Goal: Check status: Check status

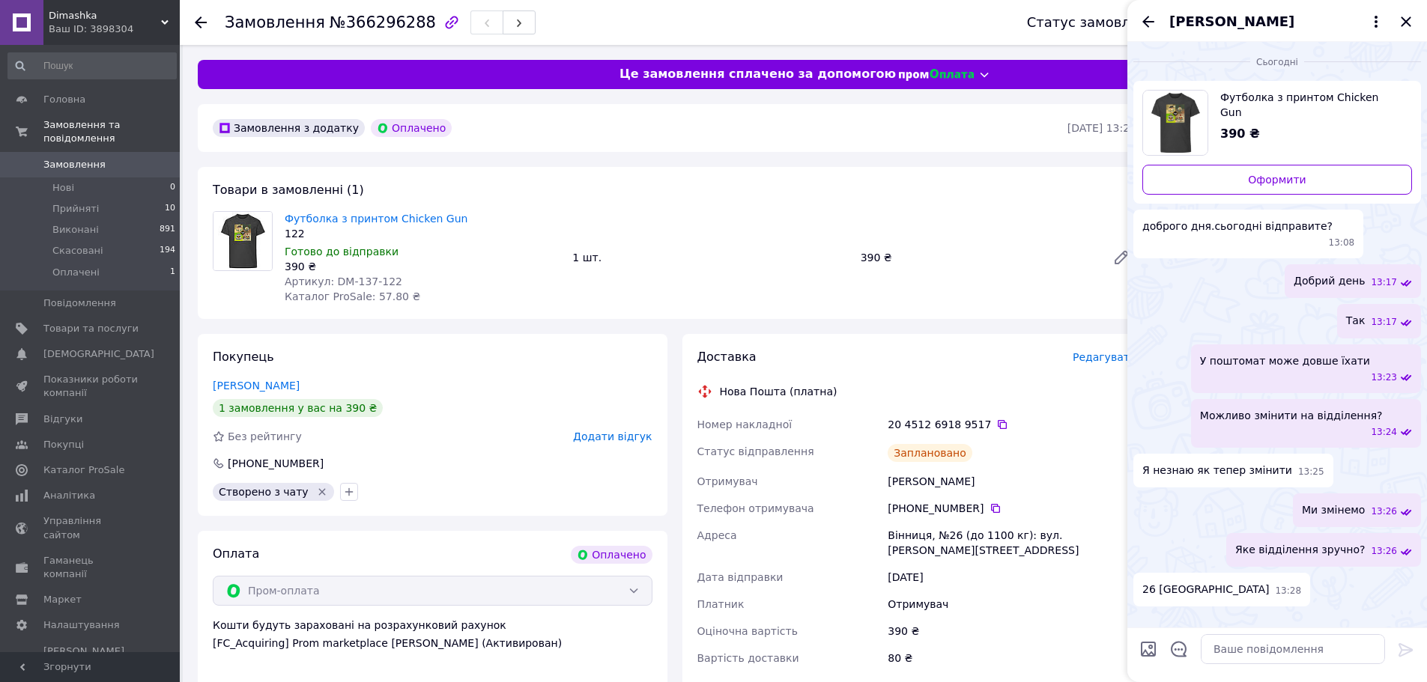
scroll to position [125, 0]
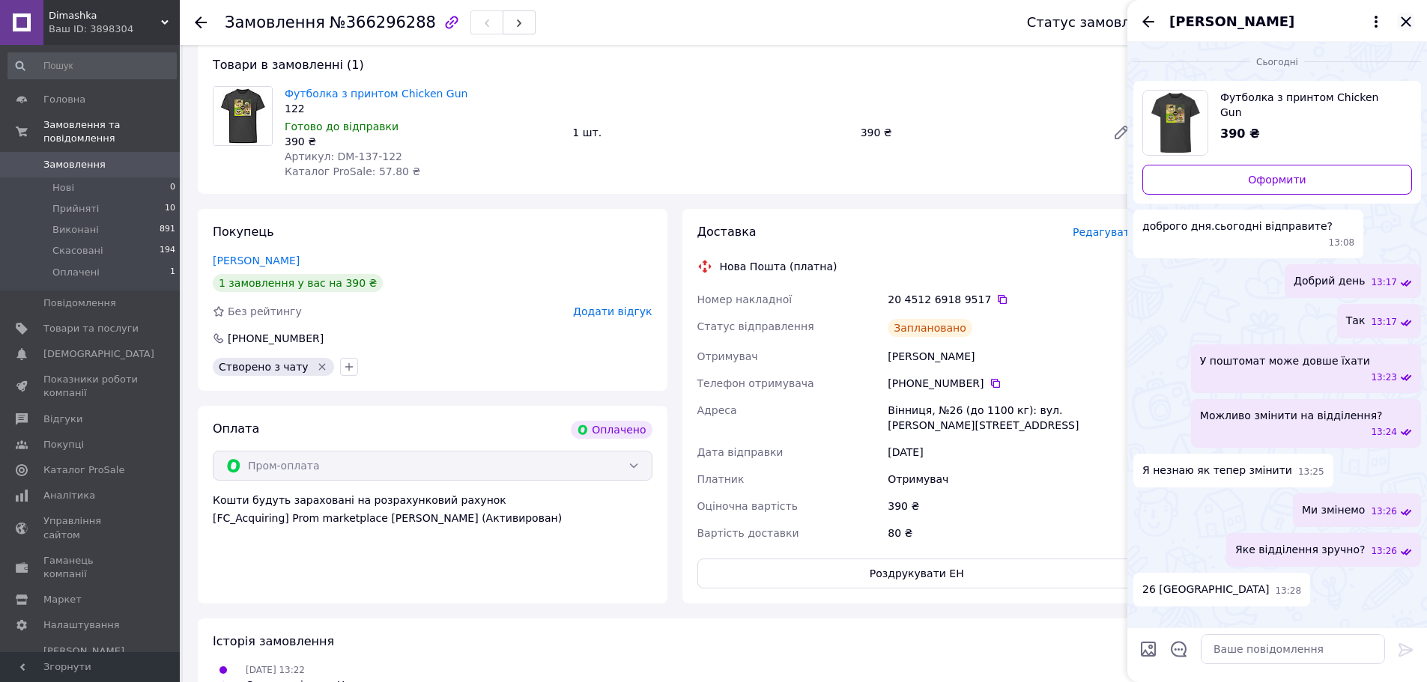
click at [1409, 27] on icon "Закрити" at bounding box center [1406, 22] width 18 height 18
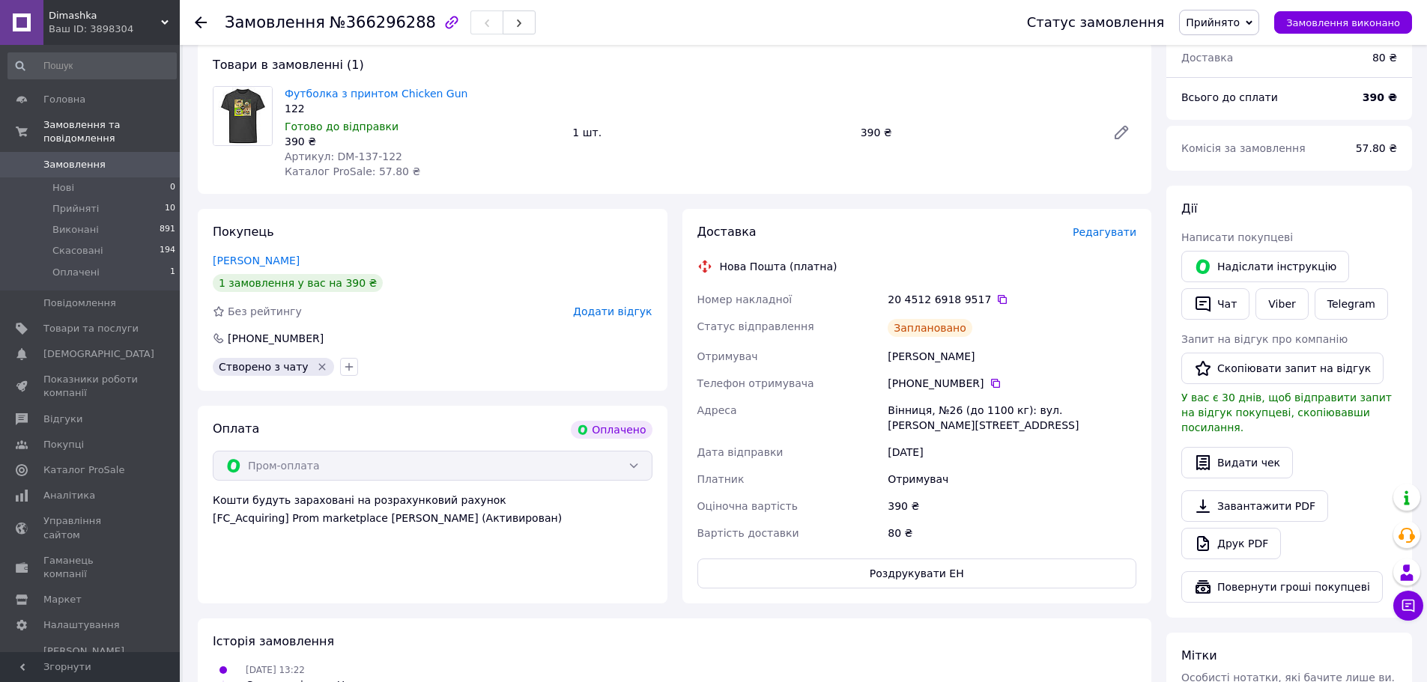
click at [198, 19] on use at bounding box center [201, 22] width 12 height 12
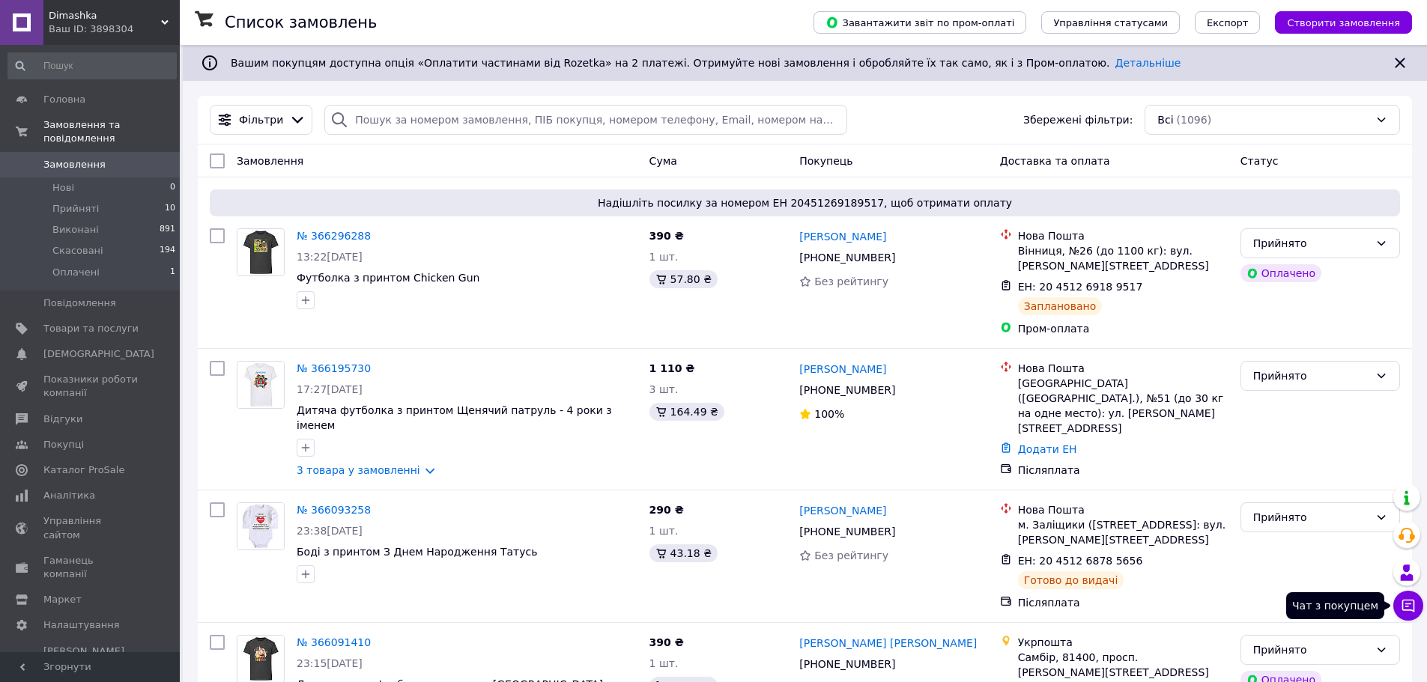
click at [1412, 608] on icon at bounding box center [1408, 605] width 15 height 15
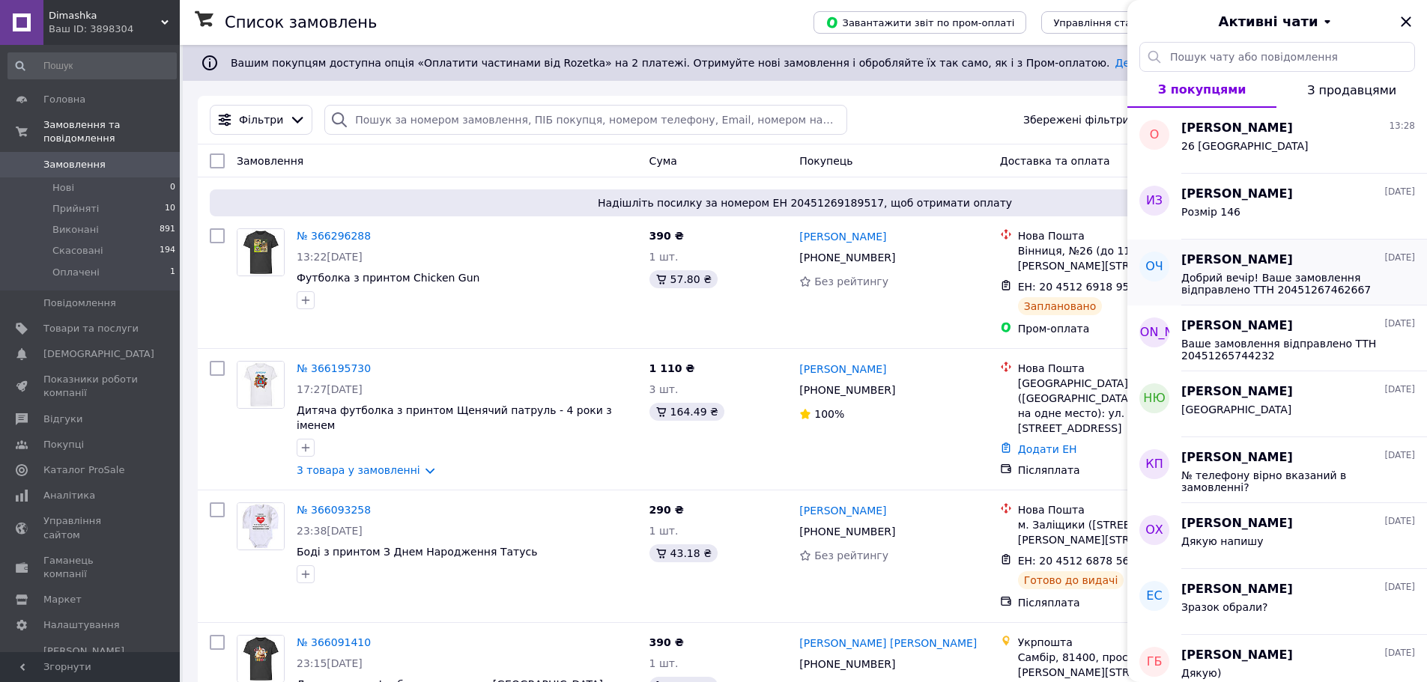
click at [1267, 269] on div "Добрий вечір! Ваше замовлення відправлено ТТН 20451267462667" at bounding box center [1298, 282] width 234 height 27
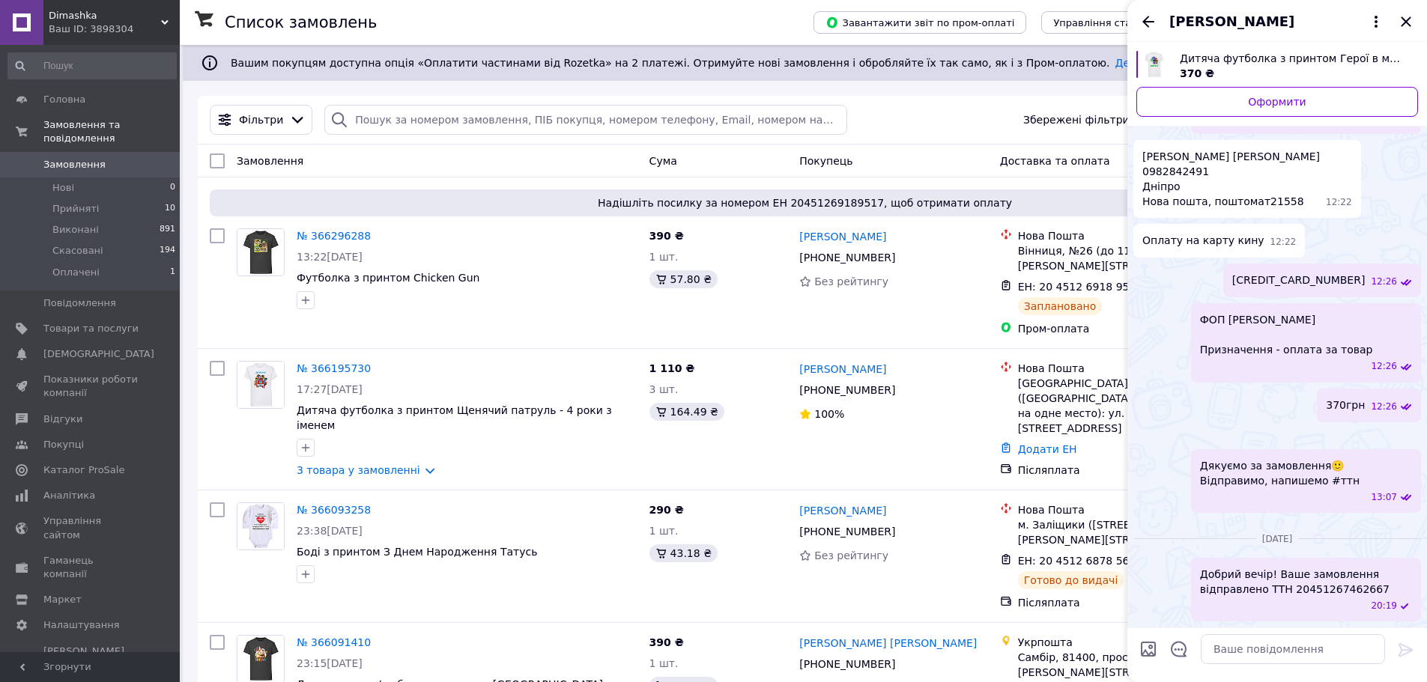
scroll to position [780, 0]
click at [1154, 25] on icon "Назад" at bounding box center [1148, 22] width 18 height 18
click at [1154, 25] on div "[PERSON_NAME]" at bounding box center [1277, 21] width 300 height 42
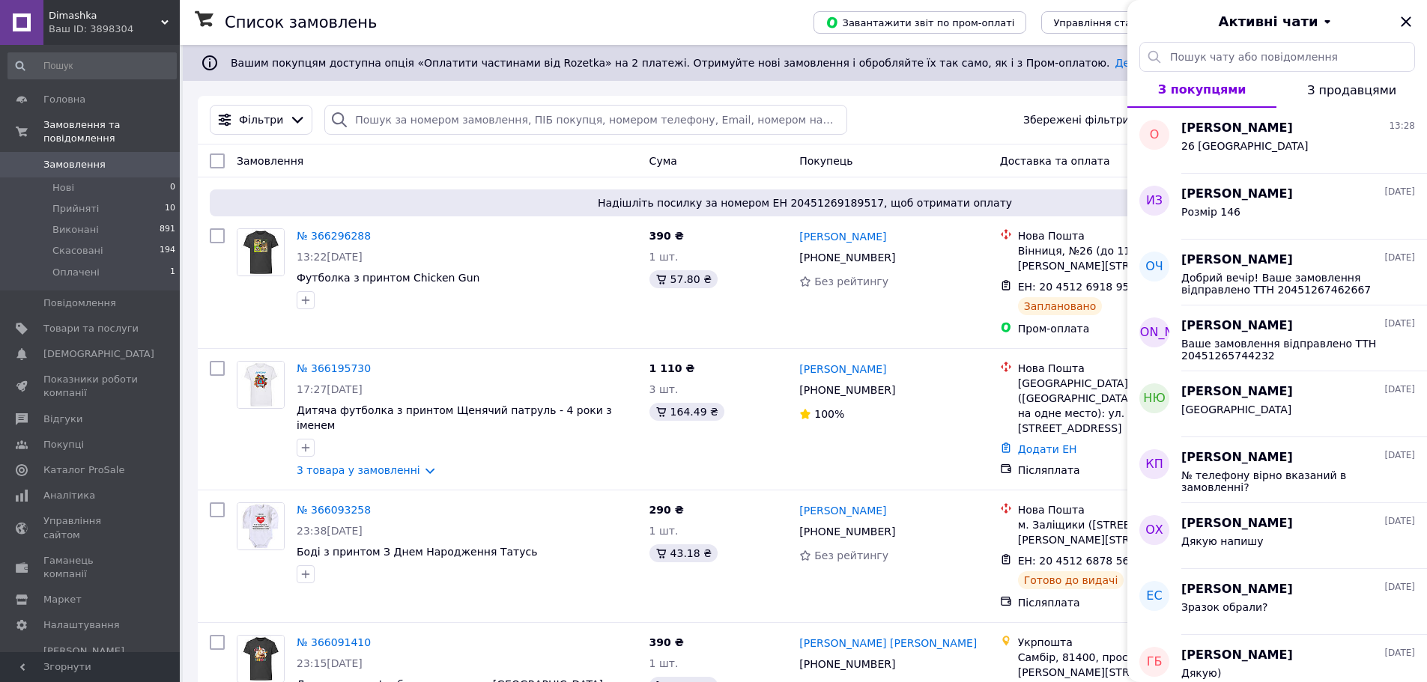
click at [1409, 32] on div "Активні чати" at bounding box center [1277, 21] width 300 height 42
click at [1407, 18] on icon "Закрити" at bounding box center [1406, 22] width 18 height 18
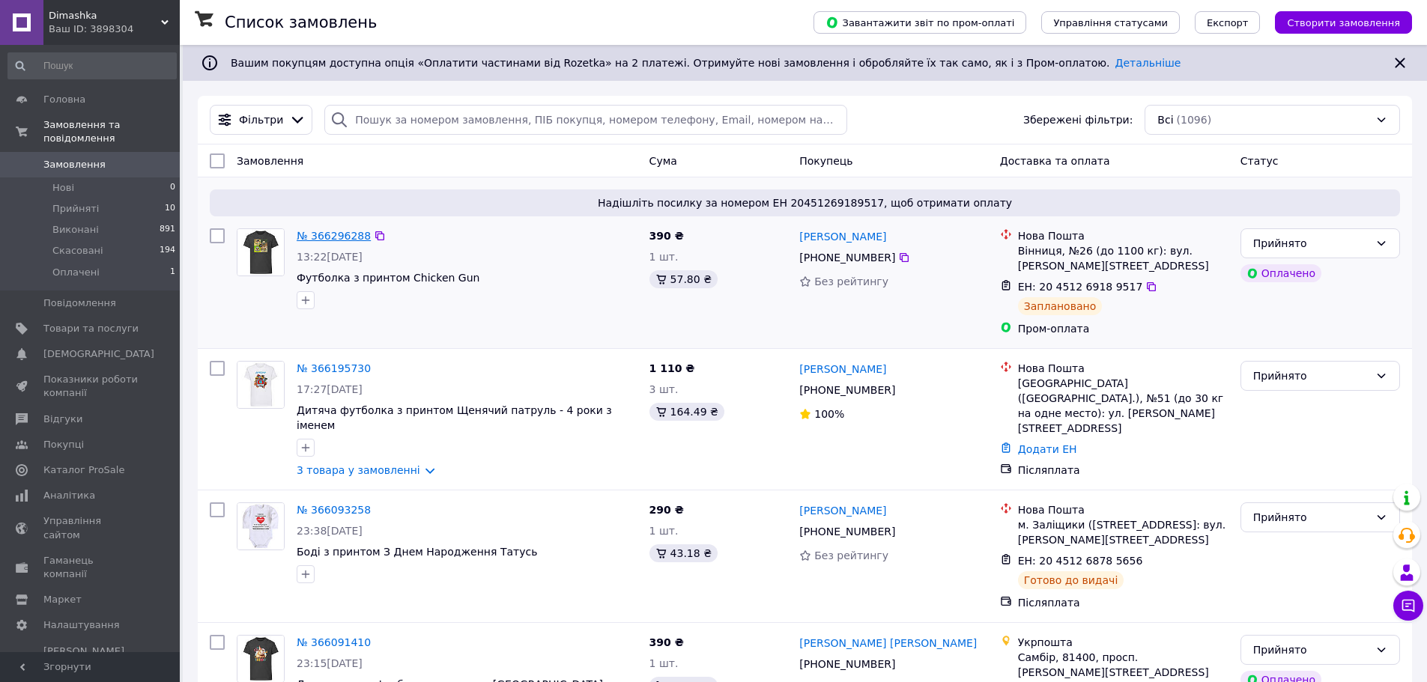
click at [337, 236] on link "№ 366296288" at bounding box center [334, 236] width 74 height 12
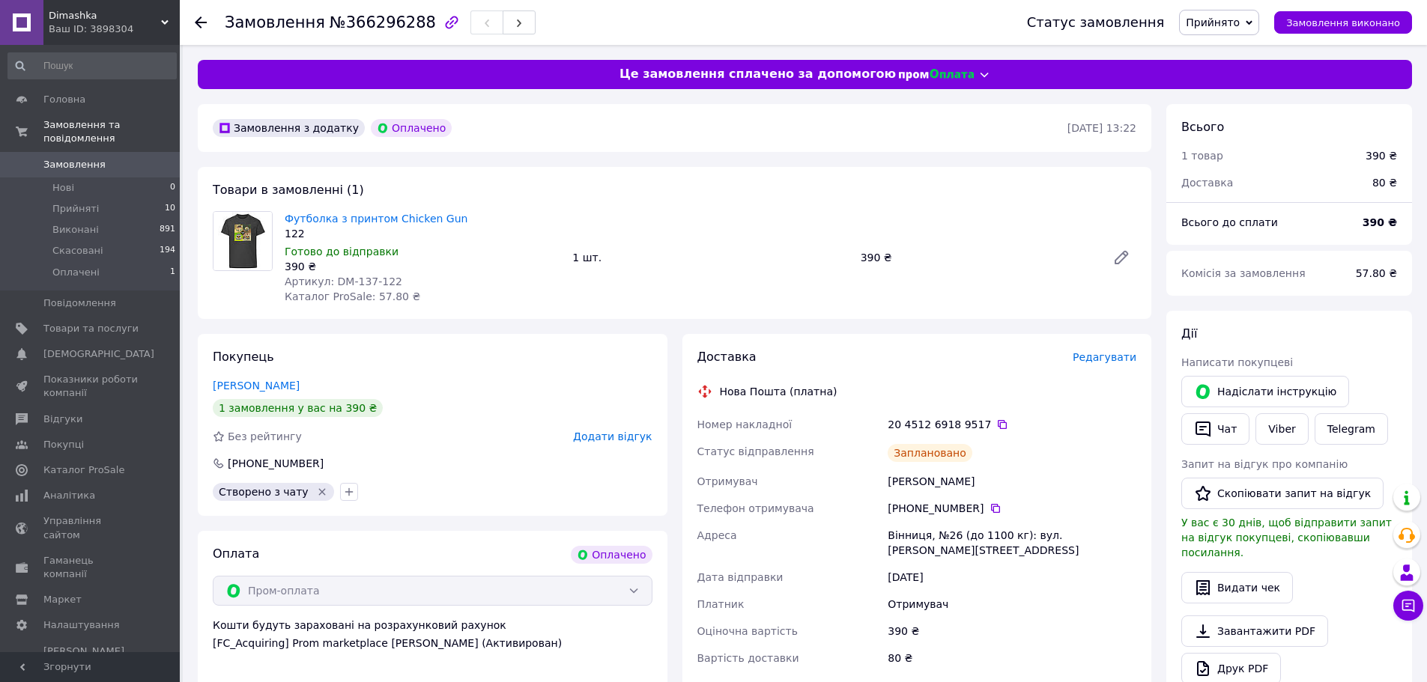
click at [366, 282] on span "Артикул: DM-137-122" at bounding box center [344, 282] width 118 height 12
click at [364, 282] on span "Артикул: DM-137-122" at bounding box center [344, 282] width 118 height 12
click at [352, 279] on span "Артикул: DM-137-122" at bounding box center [344, 282] width 118 height 12
drag, startPoint x: 366, startPoint y: 282, endPoint x: 330, endPoint y: 287, distance: 37.1
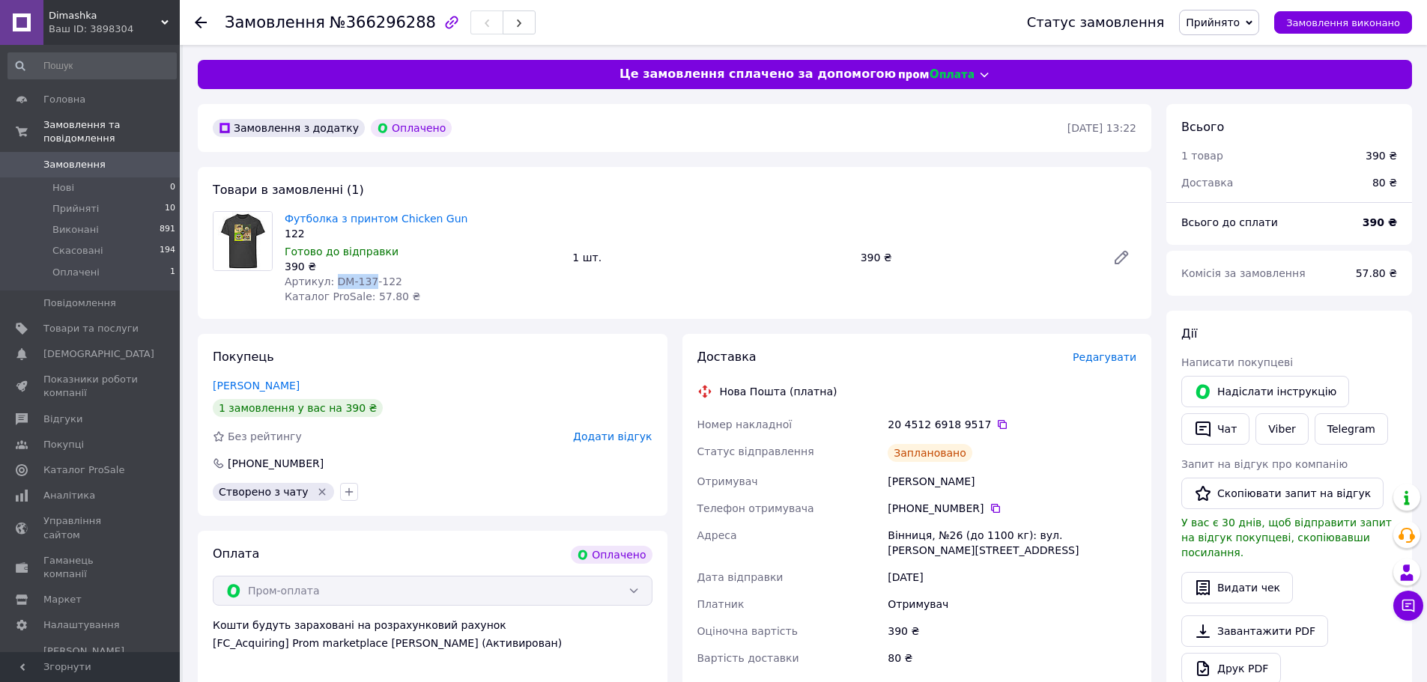
click at [330, 287] on span "Артикул: DM-137-122" at bounding box center [344, 282] width 118 height 12
copy span "DM-137"
drag, startPoint x: 469, startPoint y: 213, endPoint x: 280, endPoint y: 207, distance: 188.8
click at [280, 208] on div "Футболка з принтом Chicken Gun 122 Готово до відправки 390 ₴ Артикул: DM-137-12…" at bounding box center [423, 257] width 288 height 99
copy link "Футболка з принтом Chicken Gun"
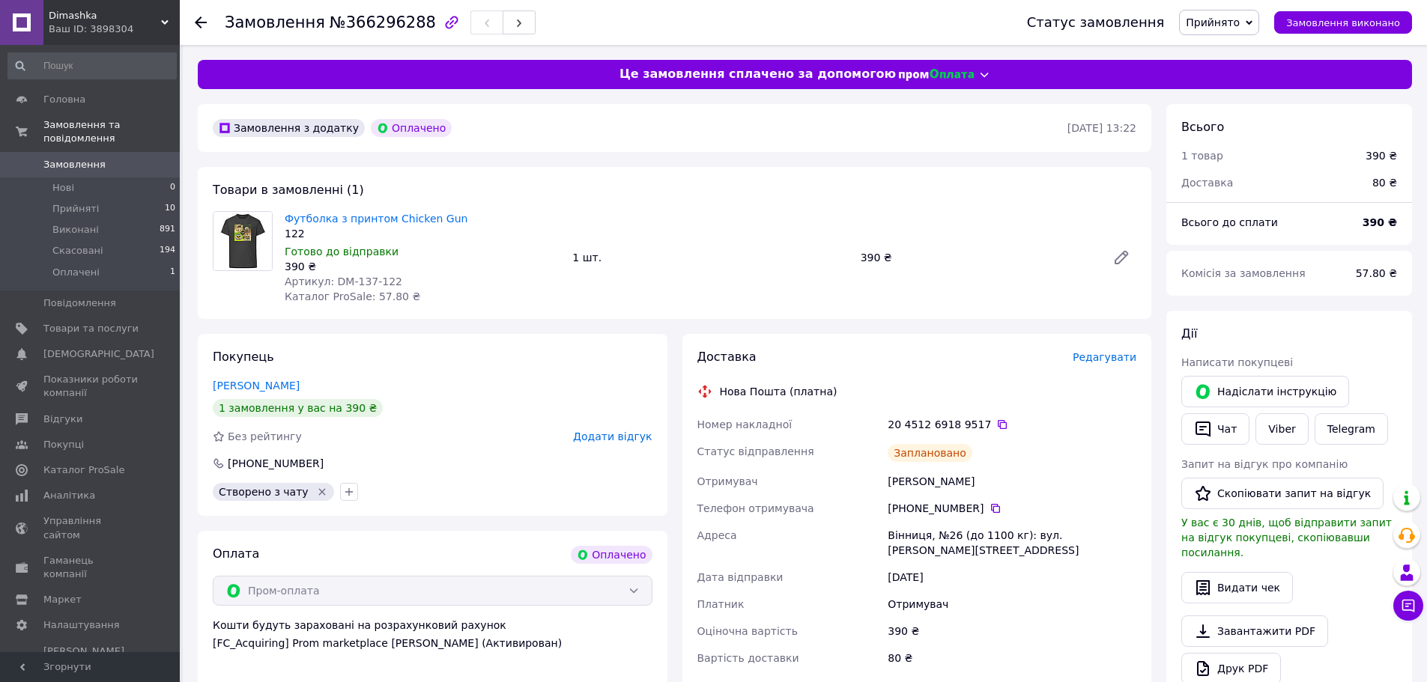
click at [204, 22] on use at bounding box center [201, 22] width 12 height 12
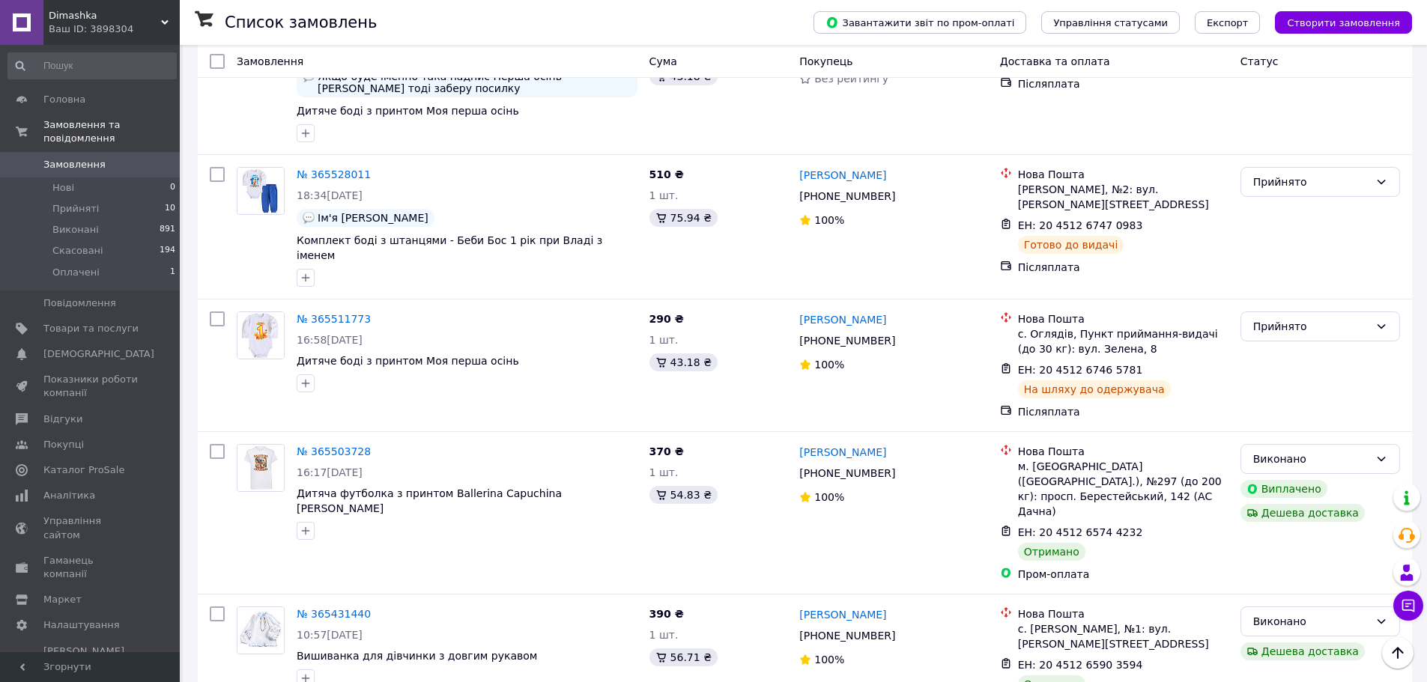
scroll to position [1423, 0]
